Goal: Task Accomplishment & Management: Manage account settings

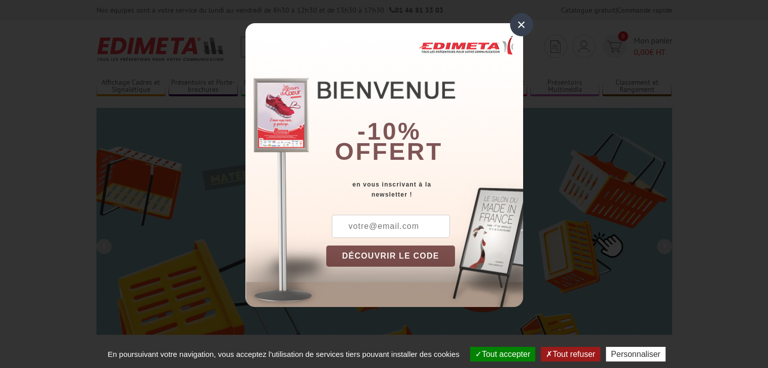
click at [522, 23] on div "×" at bounding box center [521, 24] width 23 height 23
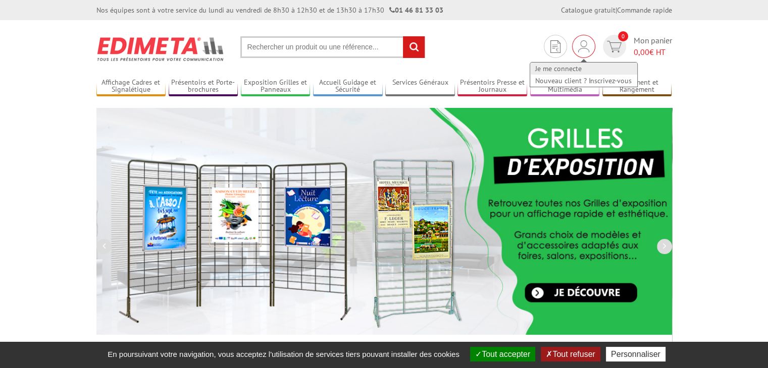
click at [562, 69] on link "Je me connecte" at bounding box center [583, 69] width 107 height 12
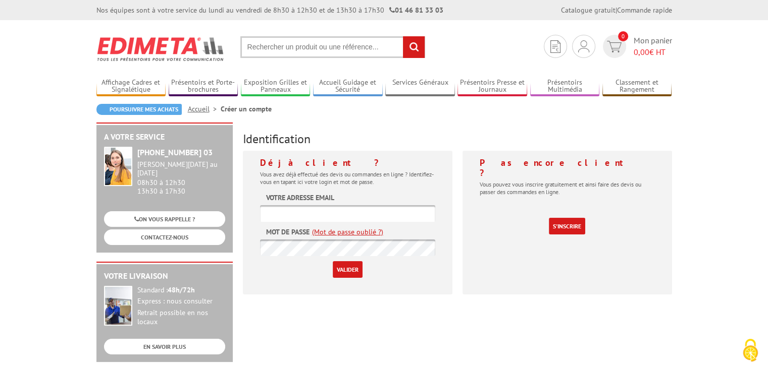
type input "Seb.agencement@orange.fr"
click at [348, 270] on input "Valider" at bounding box center [348, 269] width 30 height 17
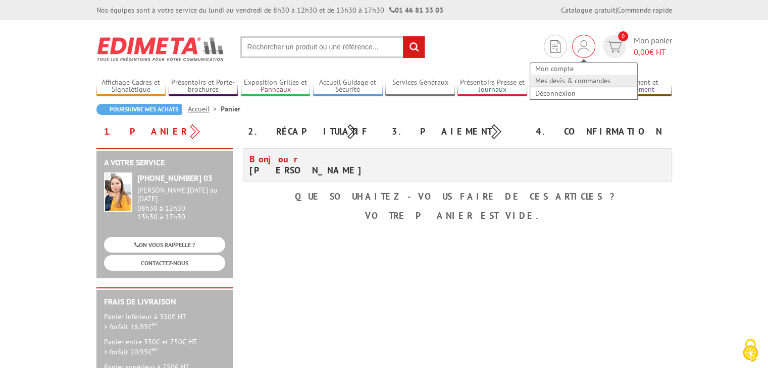
click at [581, 81] on link "Mes devis & commandes" at bounding box center [583, 81] width 107 height 12
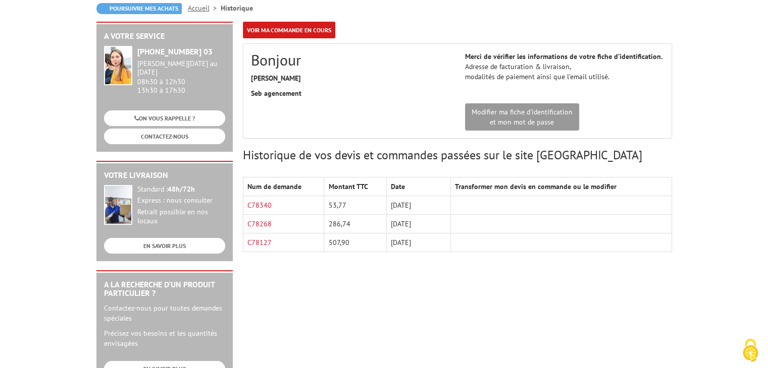
scroll to position [105, 0]
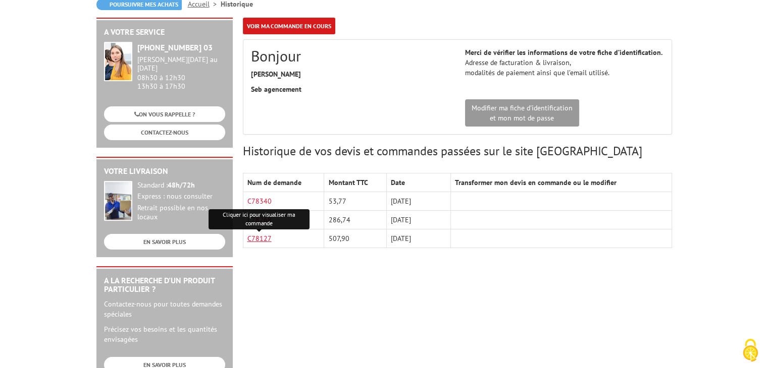
click at [256, 239] on link "C78127" at bounding box center [259, 238] width 24 height 9
click at [260, 200] on link "C78340" at bounding box center [259, 201] width 24 height 9
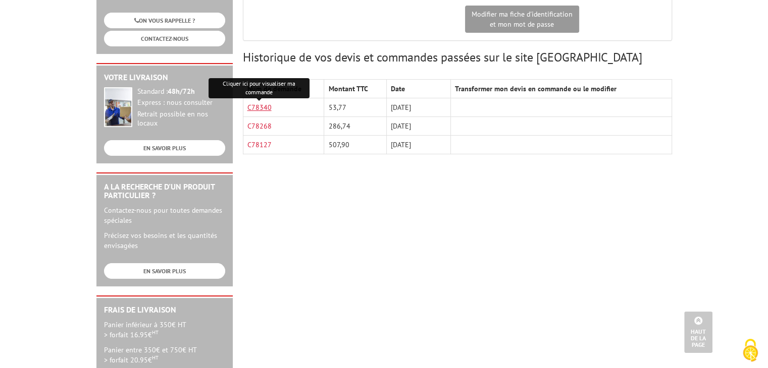
scroll to position [196, 0]
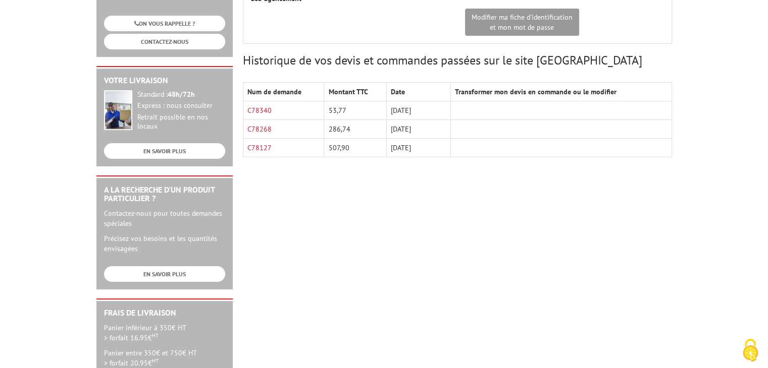
click at [536, 93] on th "Transformer mon devis en commande ou le modifier" at bounding box center [561, 92] width 221 height 19
click at [260, 108] on link "C78340" at bounding box center [259, 110] width 24 height 9
